Goal: Task Accomplishment & Management: Manage account settings

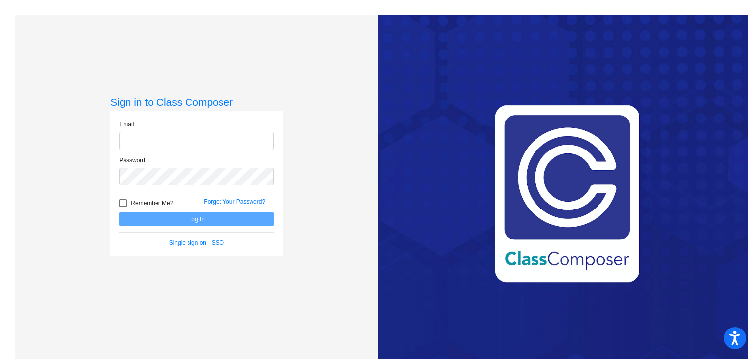
click at [165, 140] on input "email" at bounding box center [196, 141] width 154 height 18
type input "[EMAIL_ADDRESS][DOMAIN_NAME]"
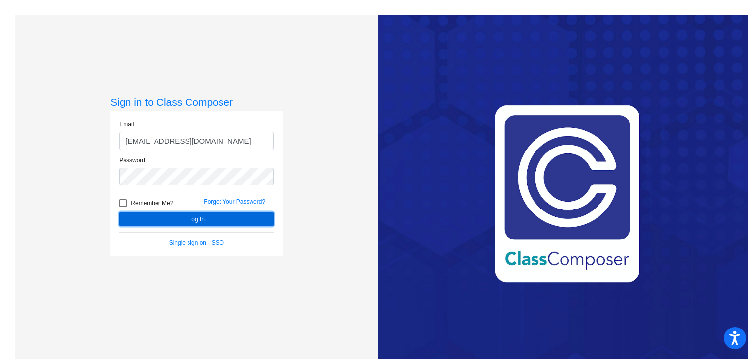
click at [197, 219] on button "Log In" at bounding box center [196, 219] width 154 height 14
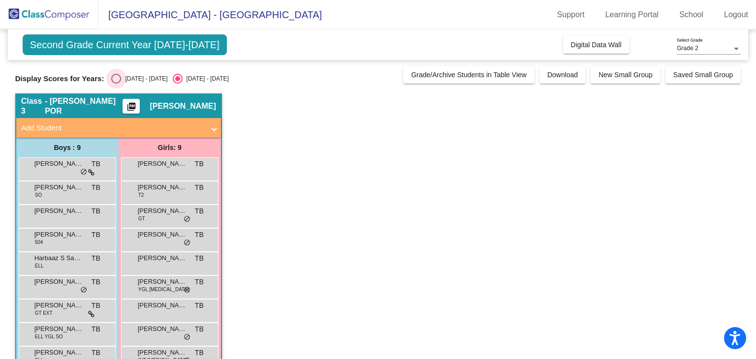
click at [119, 75] on div "Select an option" at bounding box center [116, 79] width 10 height 10
click at [116, 84] on input "[DATE] - [DATE]" at bounding box center [116, 84] width 0 height 0
radio input "true"
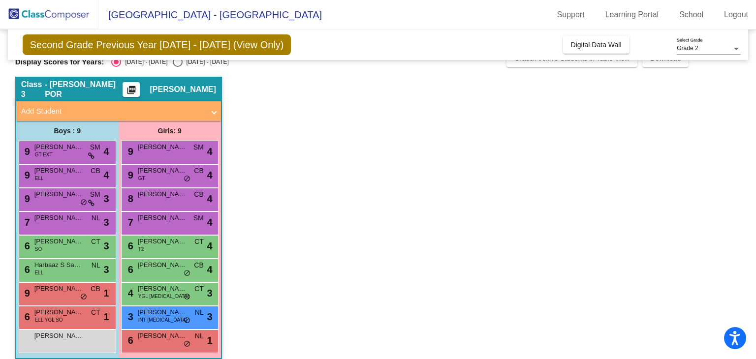
scroll to position [26, 0]
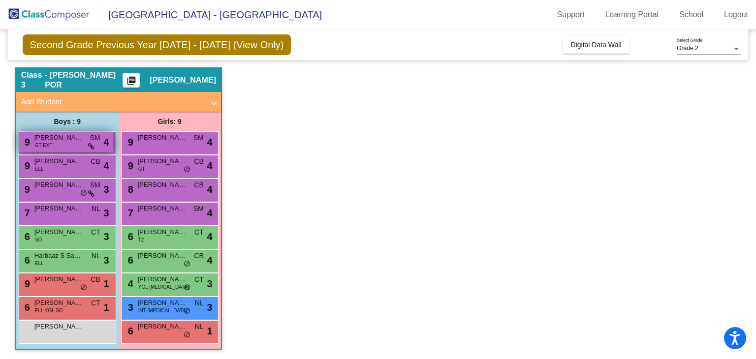
click at [61, 144] on div "9 [PERSON_NAME] GT EXT SM lock do_not_disturb_alt 4" at bounding box center [66, 142] width 94 height 20
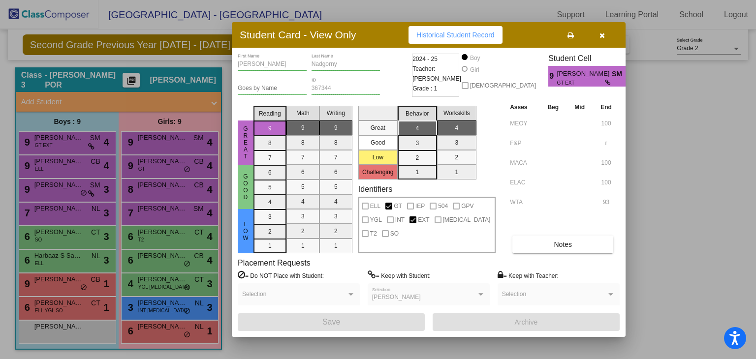
click at [598, 35] on button "button" at bounding box center [601, 35] width 31 height 18
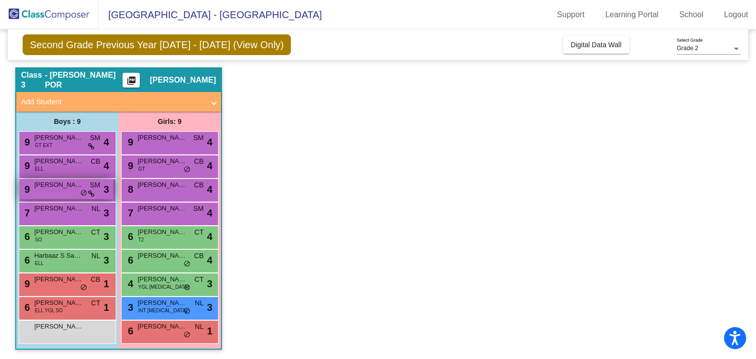
click at [52, 184] on span "[PERSON_NAME]" at bounding box center [58, 185] width 49 height 10
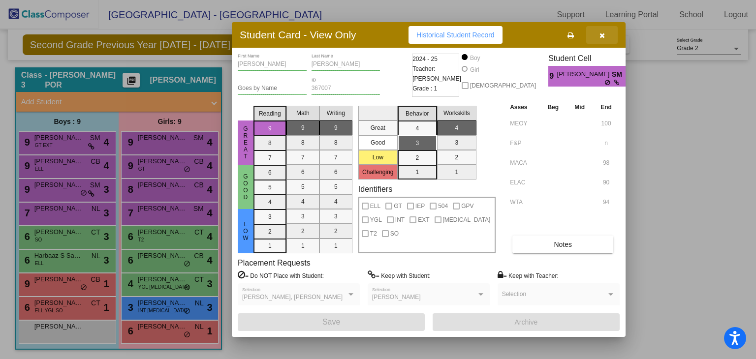
click at [602, 37] on icon "button" at bounding box center [601, 35] width 5 height 7
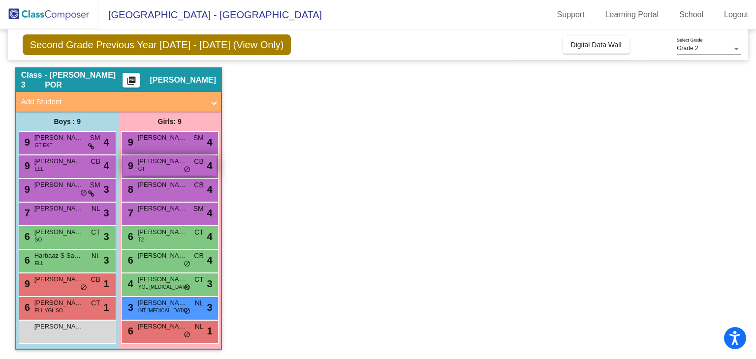
click at [154, 166] on div "9 [PERSON_NAME] GT CB lock do_not_disturb_alt 4" at bounding box center [169, 165] width 94 height 20
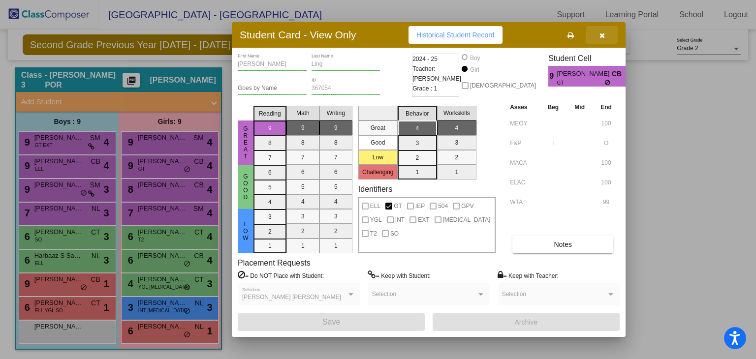
click at [606, 33] on button "button" at bounding box center [601, 35] width 31 height 18
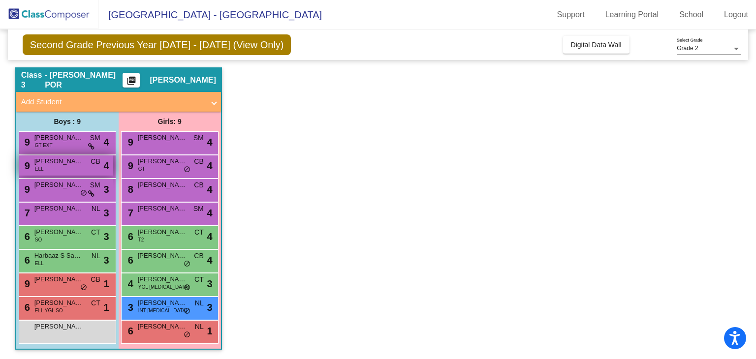
click at [61, 160] on span "[PERSON_NAME]" at bounding box center [58, 161] width 49 height 10
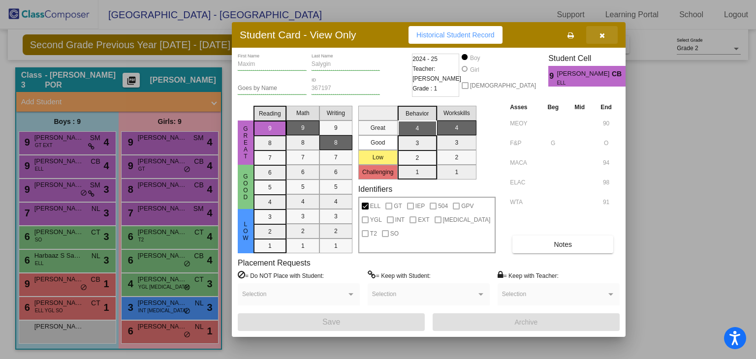
click at [601, 34] on icon "button" at bounding box center [601, 35] width 5 height 7
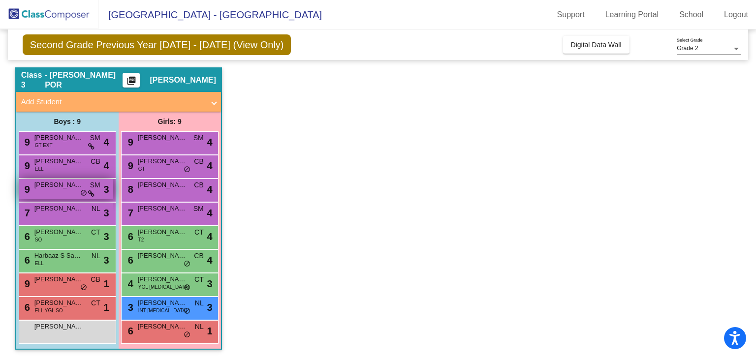
click at [48, 186] on span "[PERSON_NAME]" at bounding box center [58, 185] width 49 height 10
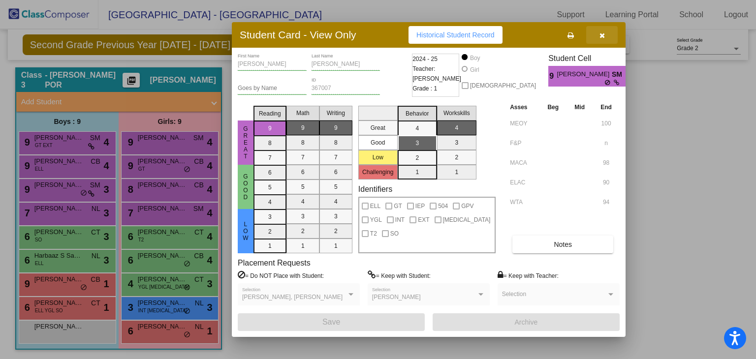
click at [604, 32] on icon "button" at bounding box center [601, 35] width 5 height 7
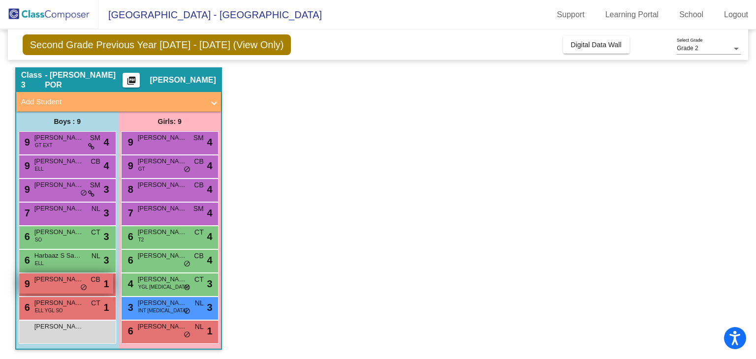
click at [66, 286] on div "9 [PERSON_NAME] CB lock do_not_disturb_alt 1" at bounding box center [66, 283] width 94 height 20
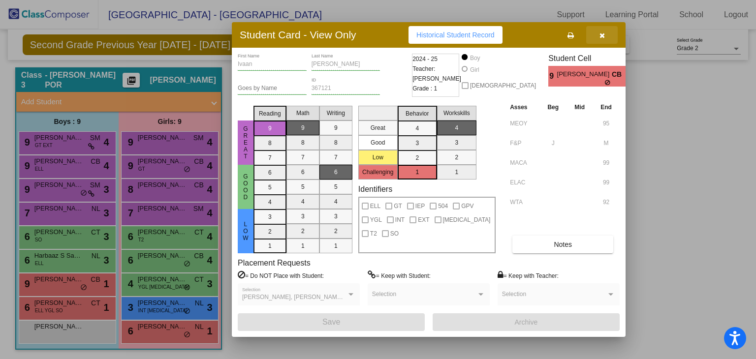
click at [601, 32] on icon "button" at bounding box center [601, 35] width 5 height 7
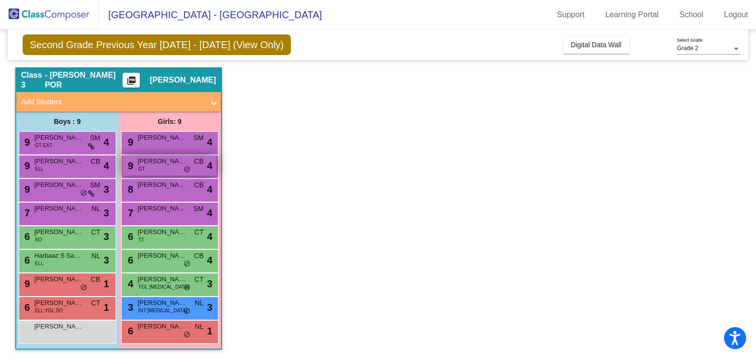
click at [147, 169] on div "9 [PERSON_NAME] GT CB lock do_not_disturb_alt 4" at bounding box center [169, 165] width 94 height 20
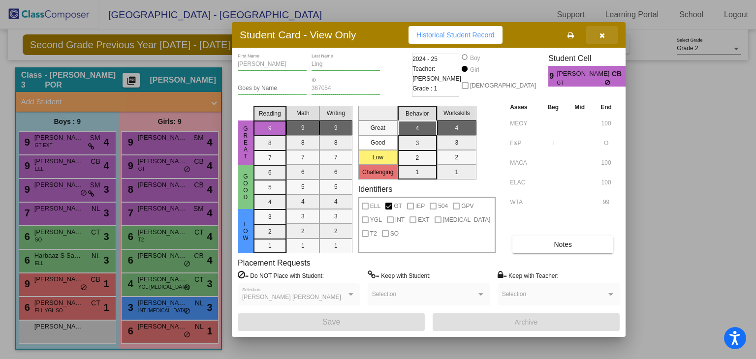
click at [604, 34] on icon "button" at bounding box center [601, 35] width 5 height 7
